Goal: Check status: Check status

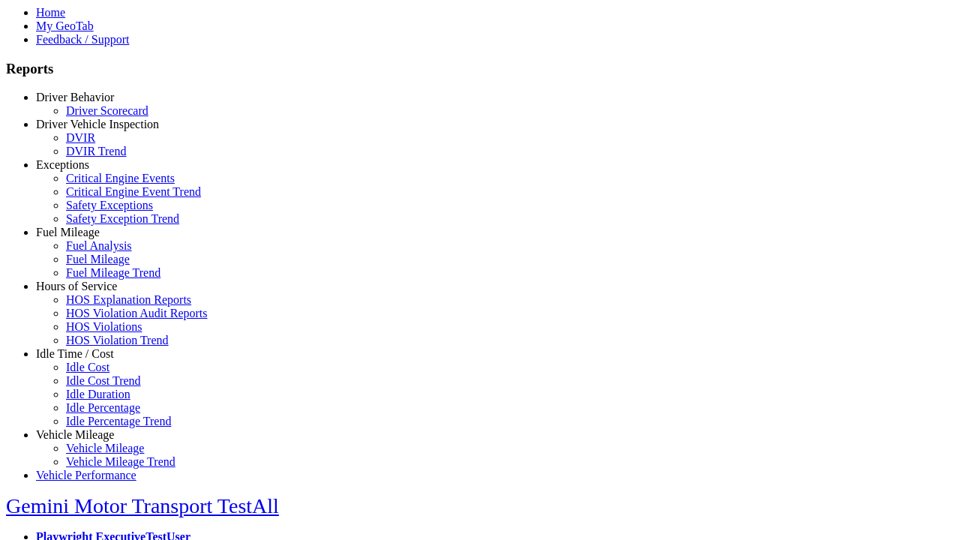
click at [86, 428] on link "Vehicle Mileage" at bounding box center [75, 434] width 78 height 13
click at [97, 455] on link "Vehicle Mileage Trend" at bounding box center [120, 461] width 109 height 13
select select "**********"
type input "**********"
